Goal: Answer question/provide support: Share knowledge or assist other users

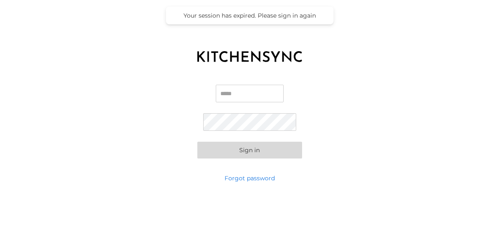
type input "**********"
click at [257, 147] on button "Sign in" at bounding box center [250, 150] width 105 height 17
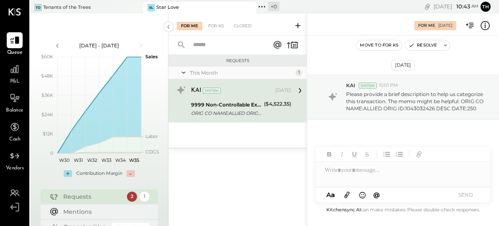
click at [252, 113] on div "ORIG CO NAME:ALLIED ORIG ID:1043032426 DESC DATE:250" at bounding box center [226, 113] width 70 height 8
click at [166, 5] on div "Star Love" at bounding box center [167, 7] width 23 height 7
click at [233, 103] on div "9999 Non-Controllable Expenses:Other Income and Expenses:To be Classified" at bounding box center [226, 105] width 70 height 8
click at [211, 72] on div "This Month" at bounding box center [242, 72] width 104 height 7
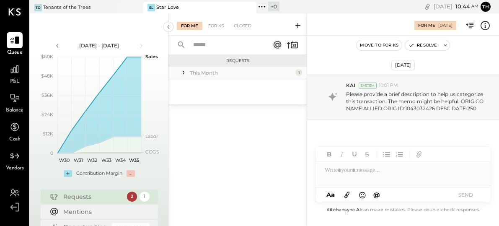
click at [211, 72] on div "This Month" at bounding box center [242, 72] width 104 height 7
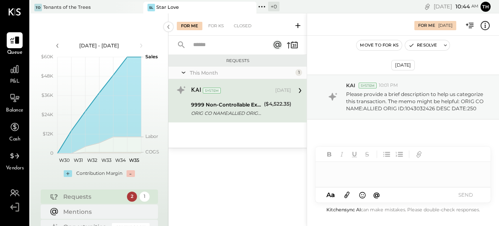
click at [348, 183] on div at bounding box center [403, 167] width 175 height 40
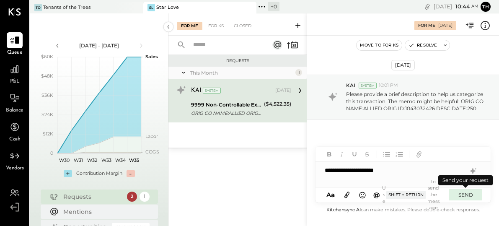
click at [467, 195] on button "SEND" at bounding box center [466, 194] width 34 height 11
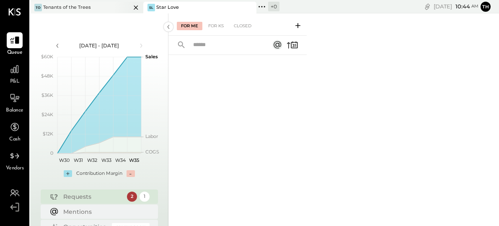
click at [60, 9] on div "Tenants of the Trees" at bounding box center [67, 7] width 48 height 7
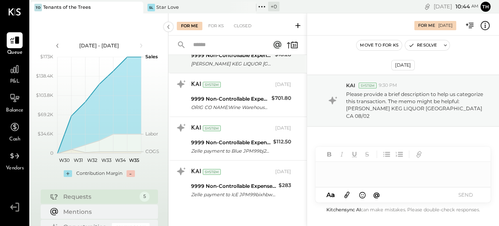
scroll to position [93, 0]
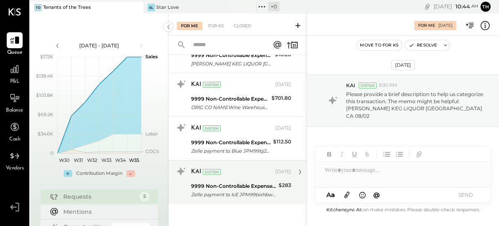
click at [229, 188] on div "9999 Non-Controllable Expenses:Other Income and Expenses:To be Classified" at bounding box center [233, 186] width 85 height 8
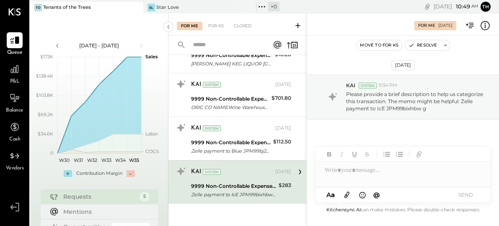
click at [351, 174] on div at bounding box center [403, 170] width 175 height 17
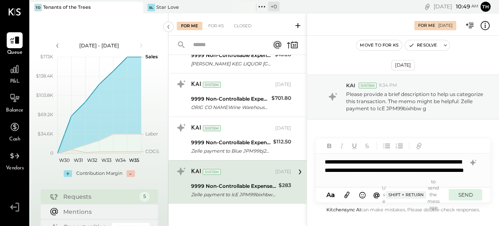
click at [469, 192] on button "SEND" at bounding box center [466, 194] width 34 height 11
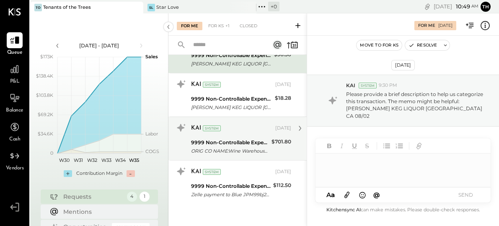
scroll to position [49, 0]
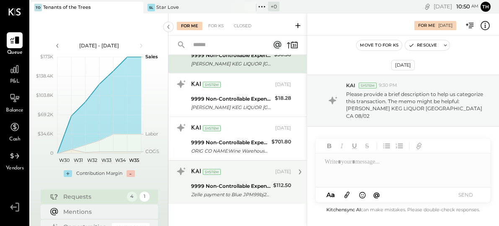
click at [235, 175] on div "KAI System" at bounding box center [232, 172] width 83 height 8
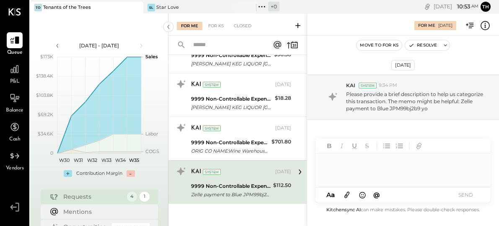
click at [356, 165] on div at bounding box center [403, 170] width 175 height 34
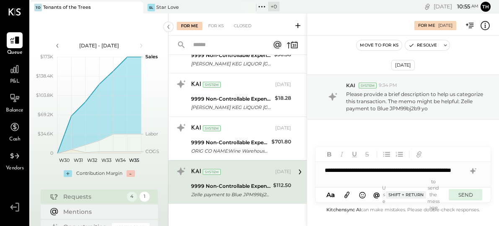
click at [472, 190] on button "SEND" at bounding box center [466, 194] width 34 height 11
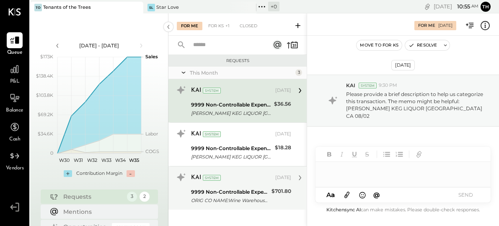
click at [234, 195] on div "9999 Non-Controllable Expenses:Other Income and Expenses:To be Classified" at bounding box center [230, 192] width 78 height 8
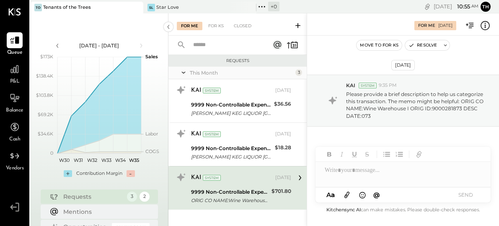
click at [346, 185] on div at bounding box center [403, 174] width 175 height 25
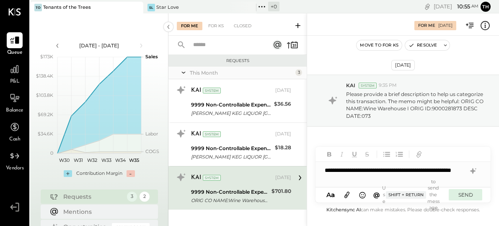
click at [464, 198] on button "SEND" at bounding box center [466, 194] width 34 height 11
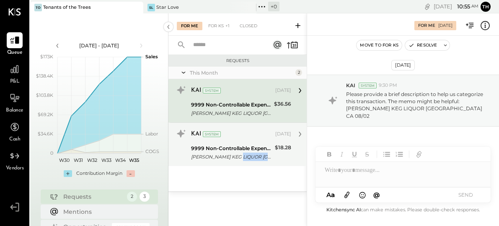
click at [244, 159] on div "[PERSON_NAME] KEG LIQUOR [GEOGRAPHIC_DATA] [GEOGRAPHIC_DATA] 08/02" at bounding box center [231, 157] width 81 height 8
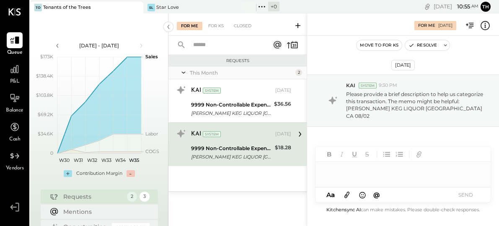
click at [364, 174] on div at bounding box center [403, 174] width 175 height 25
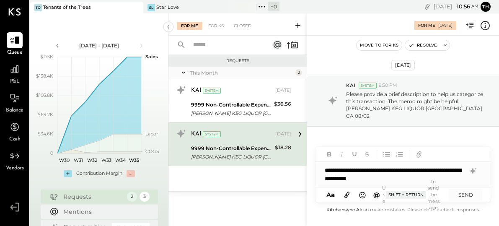
click at [373, 178] on div "**********" at bounding box center [403, 174] width 175 height 25
click at [328, 171] on div "**********" at bounding box center [403, 174] width 175 height 25
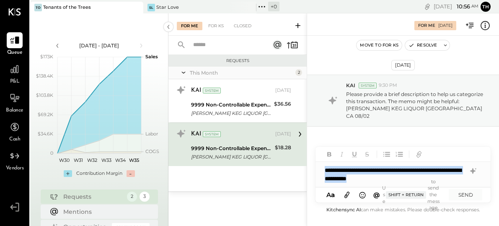
drag, startPoint x: 328, startPoint y: 171, endPoint x: 402, endPoint y: 186, distance: 75.4
click at [402, 186] on div "**********" at bounding box center [403, 175] width 175 height 56
copy div "**********"
click at [473, 196] on button "SEND" at bounding box center [466, 194] width 34 height 11
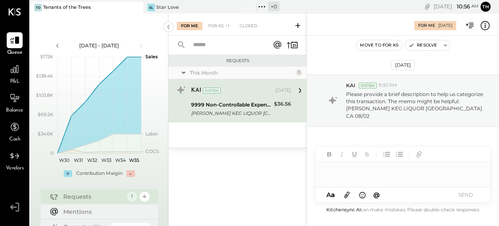
click at [237, 111] on div "[PERSON_NAME] KEG LIQUOR [GEOGRAPHIC_DATA] [GEOGRAPHIC_DATA] 08/02" at bounding box center [231, 113] width 81 height 8
click at [345, 178] on div at bounding box center [403, 174] width 175 height 25
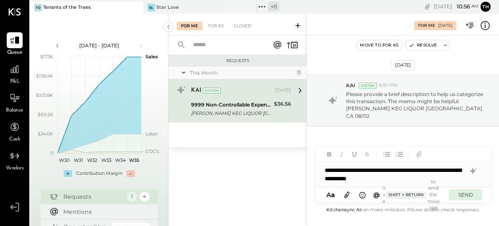
click at [468, 196] on button "SEND" at bounding box center [466, 194] width 34 height 11
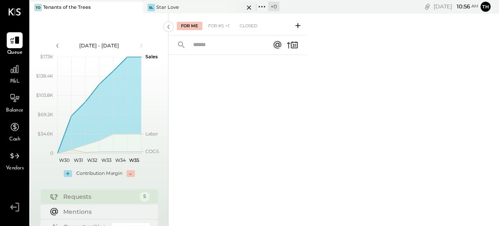
click at [179, 7] on div "SL Star Love" at bounding box center [193, 8] width 101 height 8
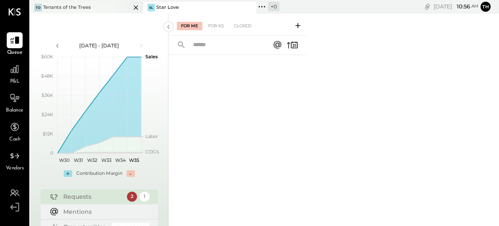
click at [61, 12] on div "To Tenants of the Trees" at bounding box center [86, 8] width 113 height 12
